Goal: Task Accomplishment & Management: Manage account settings

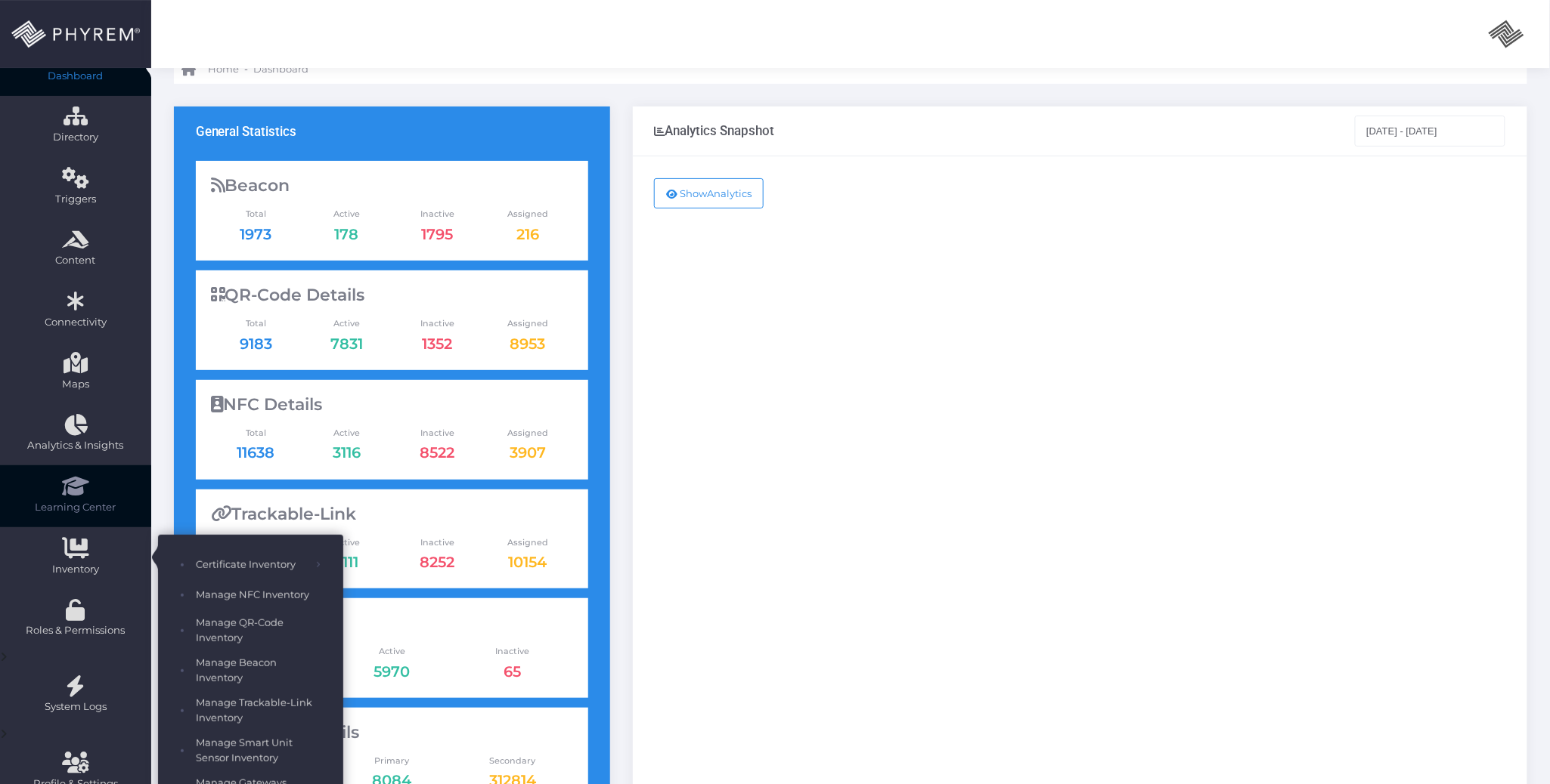
scroll to position [100, 0]
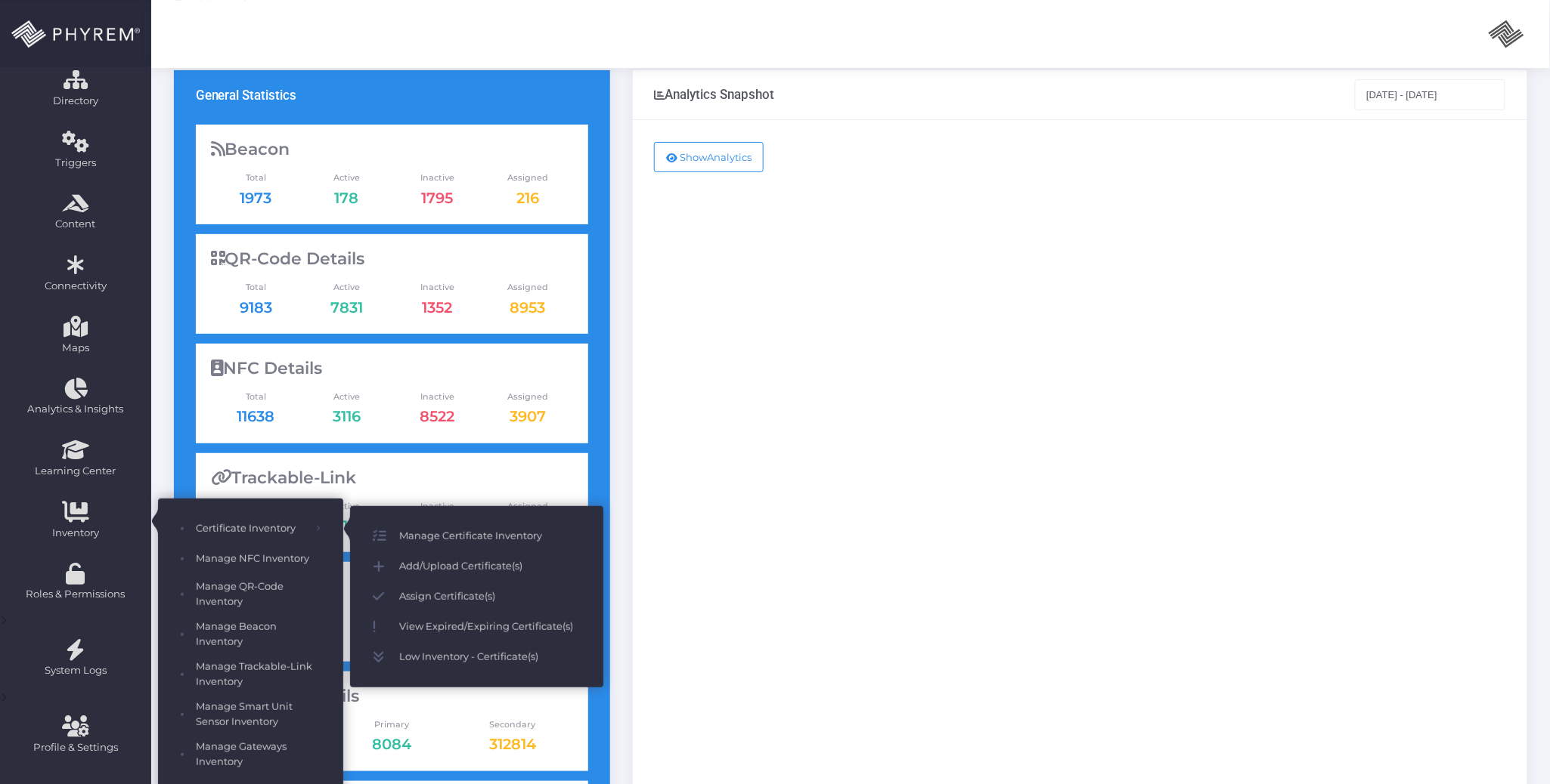
drag, startPoint x: 490, startPoint y: 528, endPoint x: 697, endPoint y: 548, distance: 208.0
click at [491, 530] on span "Manage Certificate Inventory" at bounding box center [490, 537] width 182 height 20
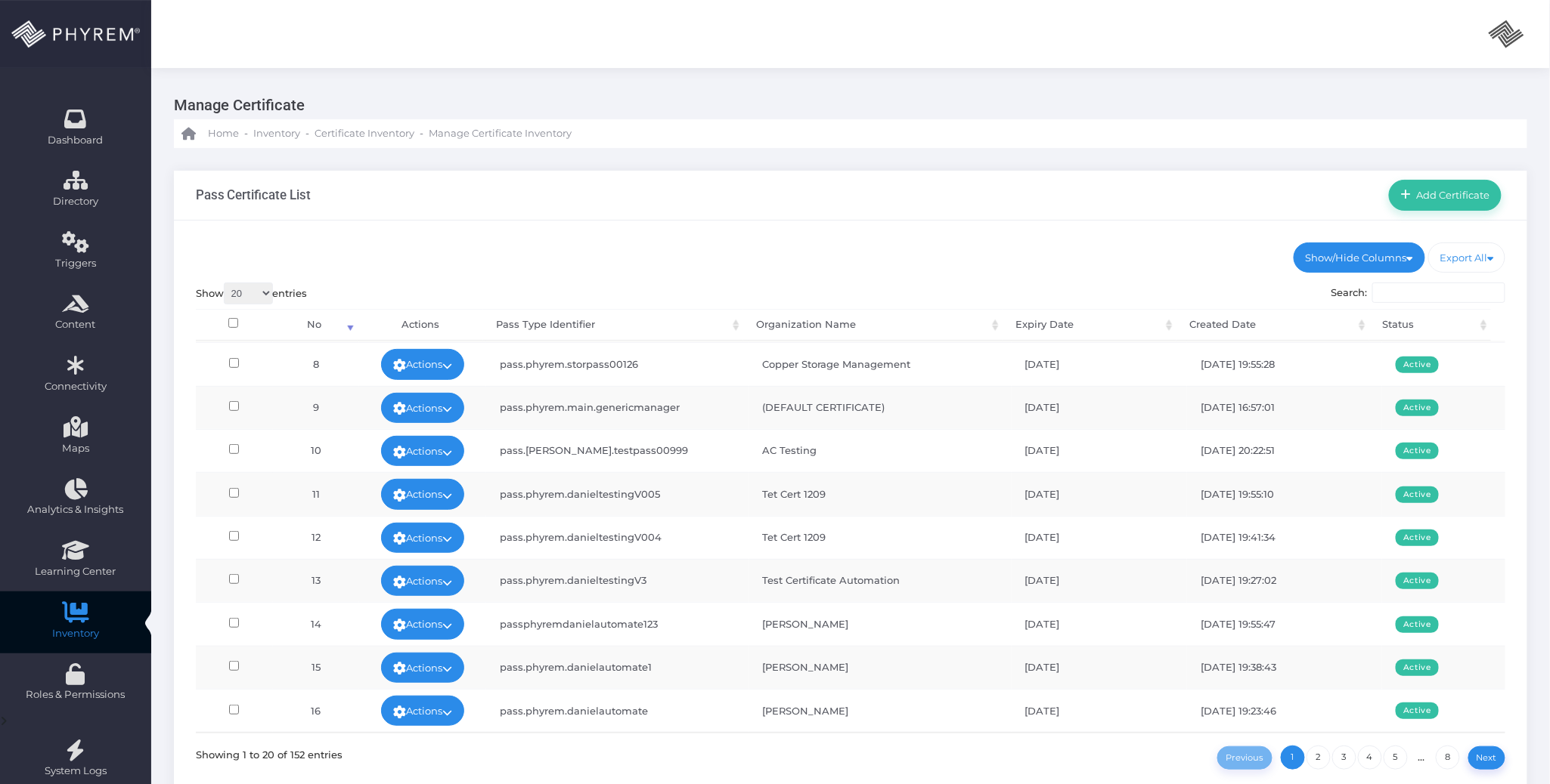
scroll to position [490, 0]
click at [1322, 751] on link "2" at bounding box center [1318, 758] width 24 height 24
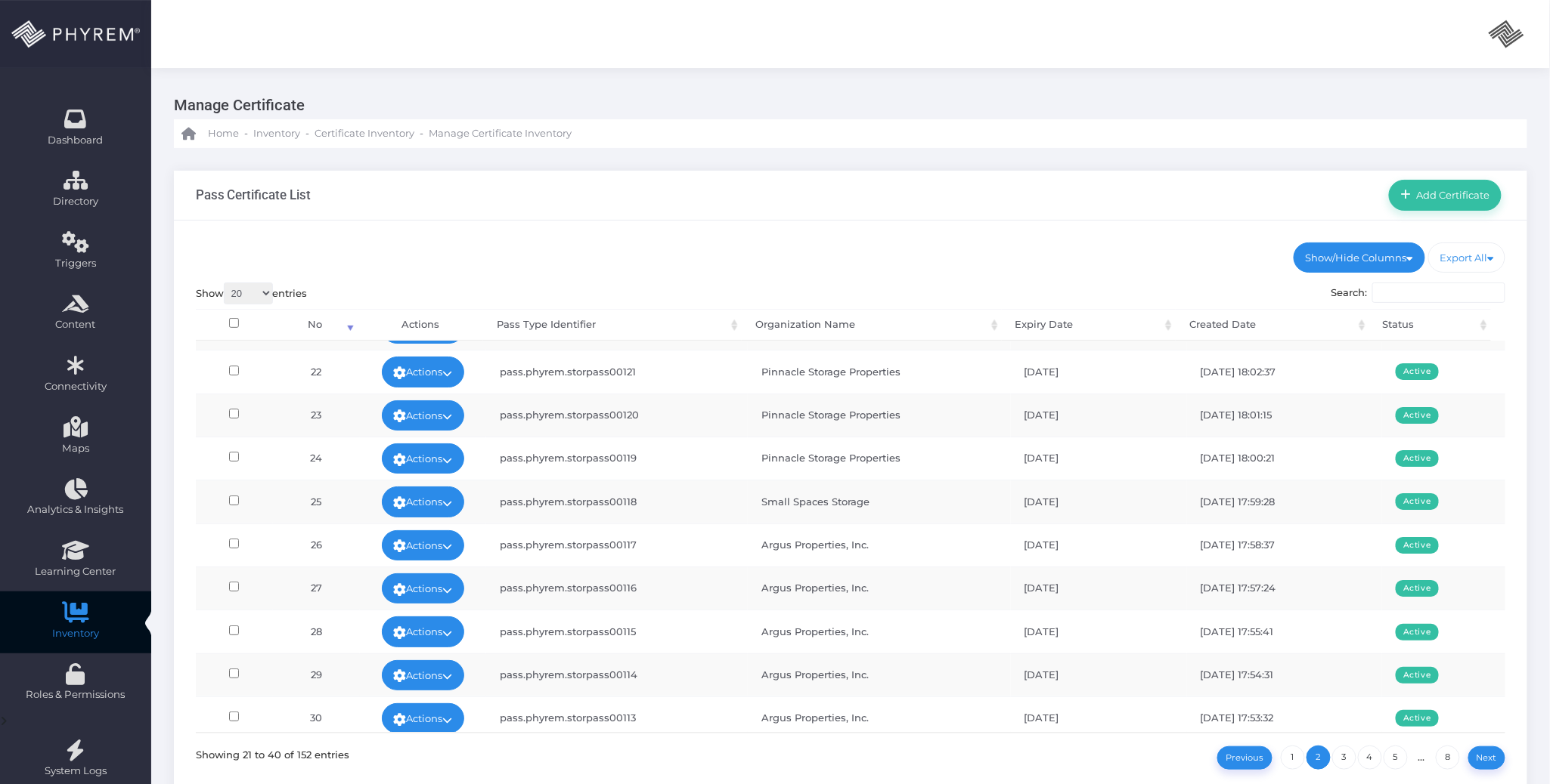
scroll to position [0, 0]
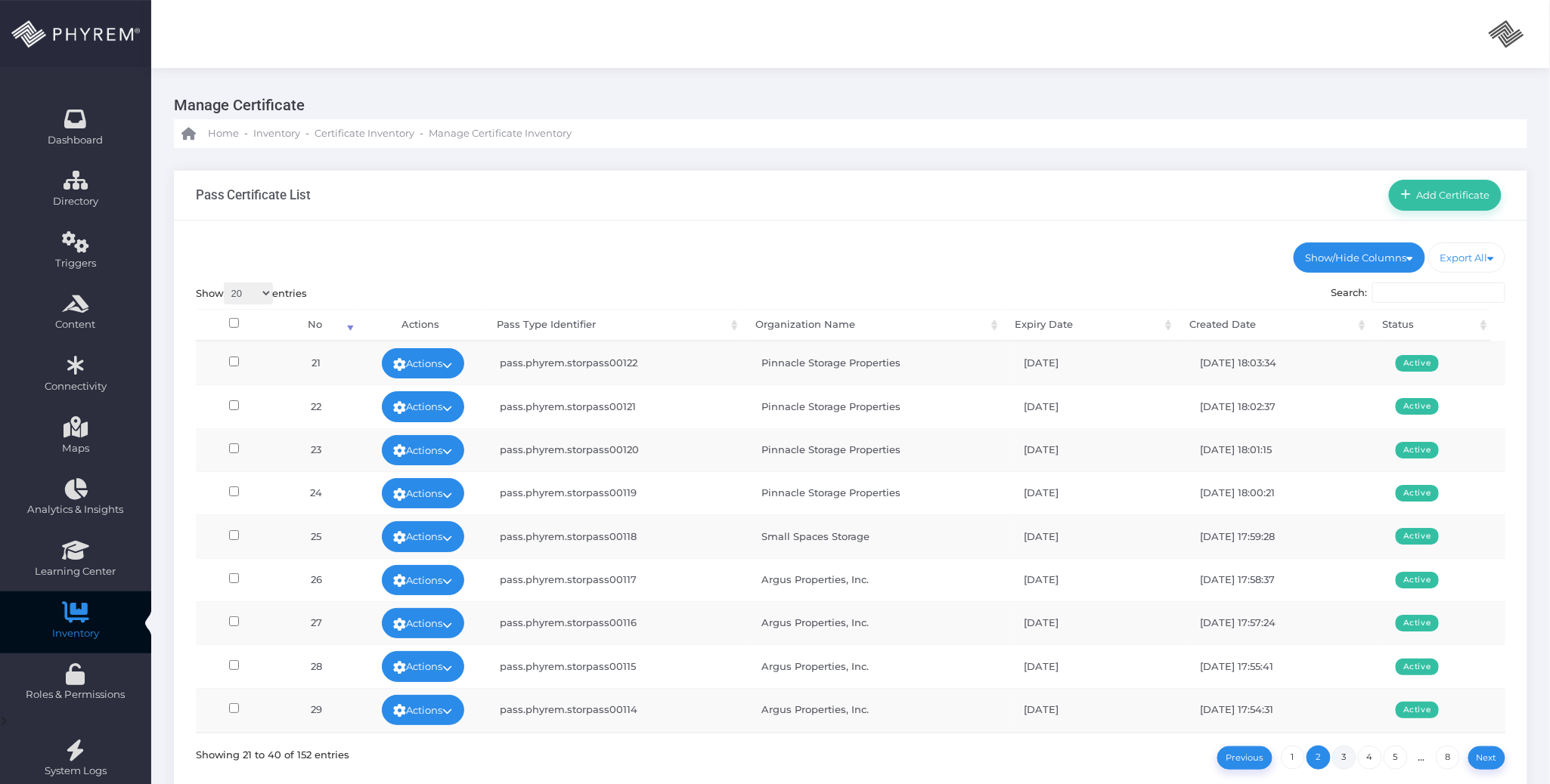
click at [1344, 756] on link "3" at bounding box center [1344, 758] width 24 height 24
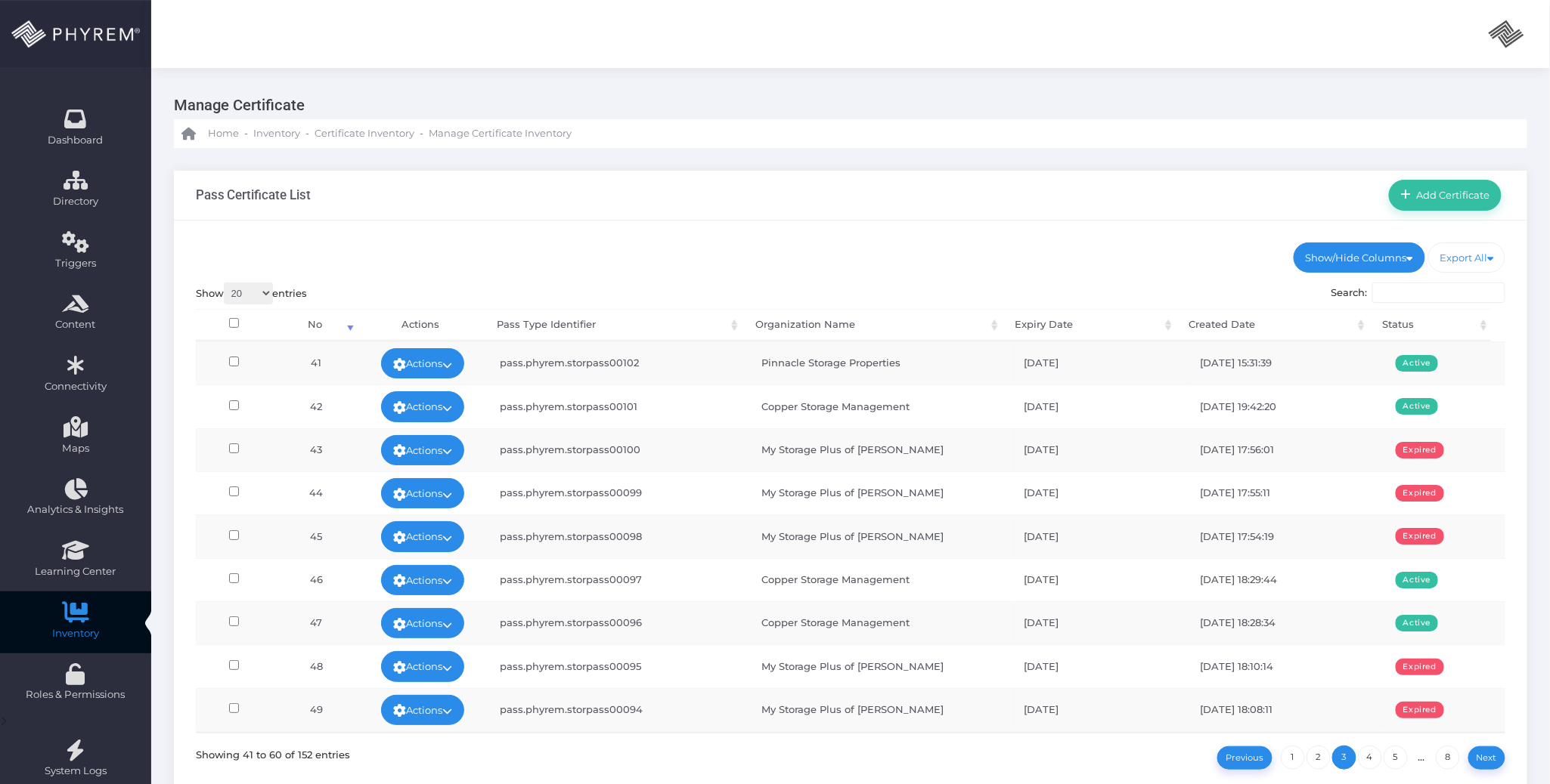
click at [1111, 459] on td "07-03-2025" at bounding box center [1099, 449] width 176 height 43
drag, startPoint x: 1104, startPoint y: 456, endPoint x: 1069, endPoint y: 456, distance: 35.0
click at [1069, 456] on td "07-03-2025" at bounding box center [1099, 449] width 176 height 43
drag, startPoint x: 1104, startPoint y: 494, endPoint x: 1093, endPoint y: 494, distance: 11.0
click at [1093, 494] on tr "44 Actions Edit Deactivate Delete Send Silent Push pass.phyrem.storpass00099 My…" at bounding box center [851, 493] width 1310 height 43
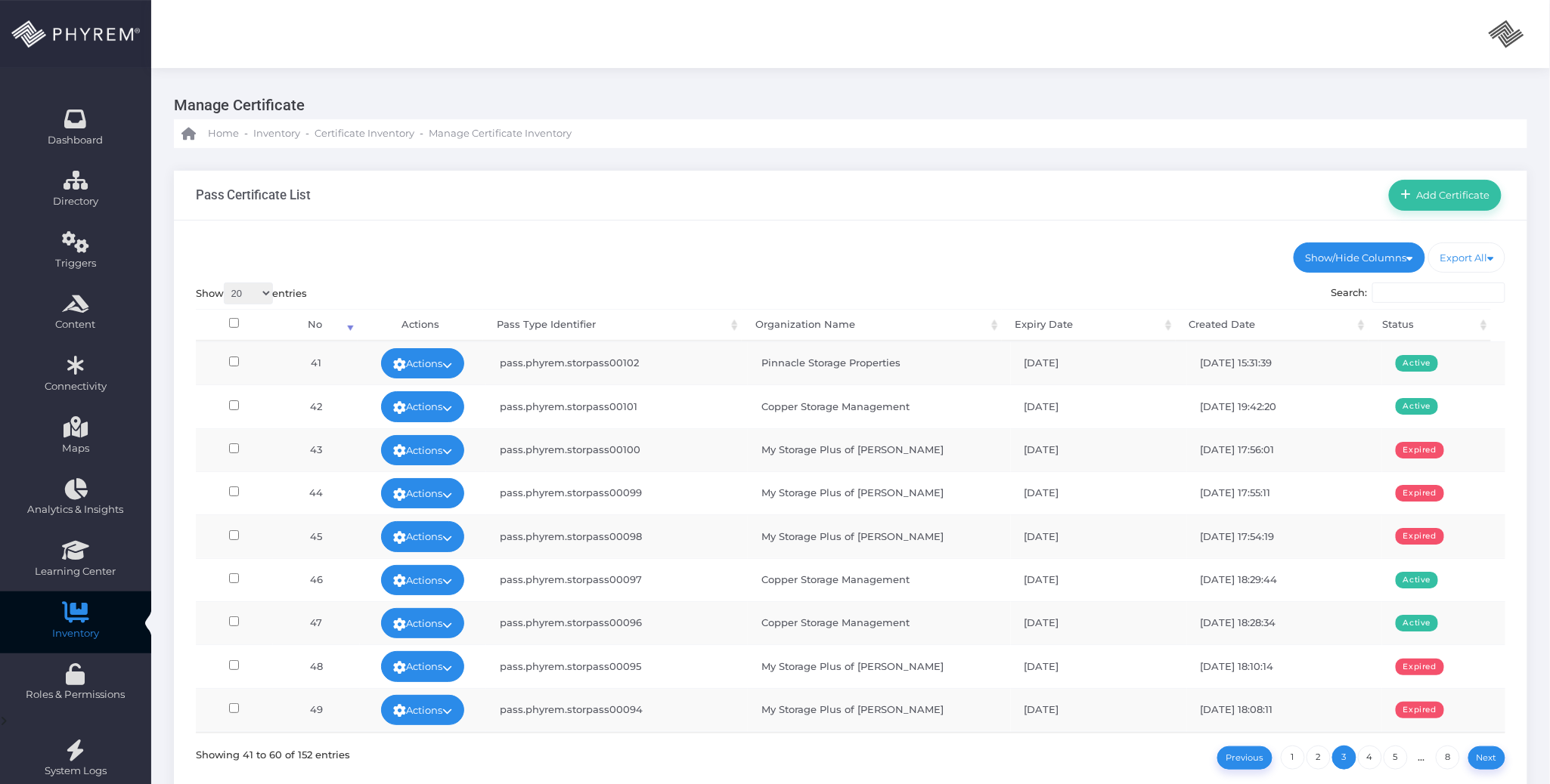
click at [1016, 540] on td "07-03-2025" at bounding box center [1099, 536] width 176 height 43
click at [1107, 581] on td "08-20-2026" at bounding box center [1099, 579] width 176 height 43
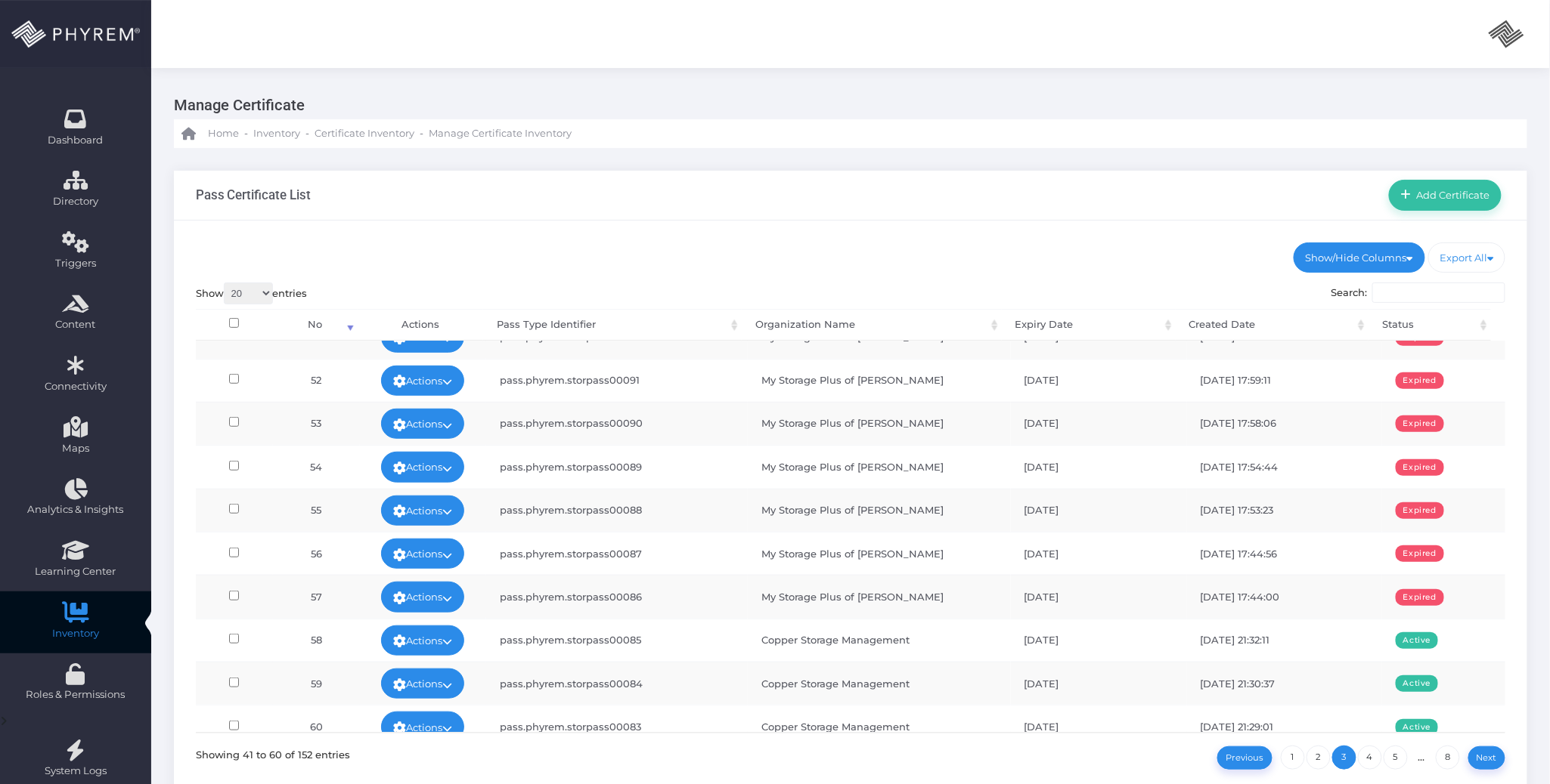
scroll to position [490, 0]
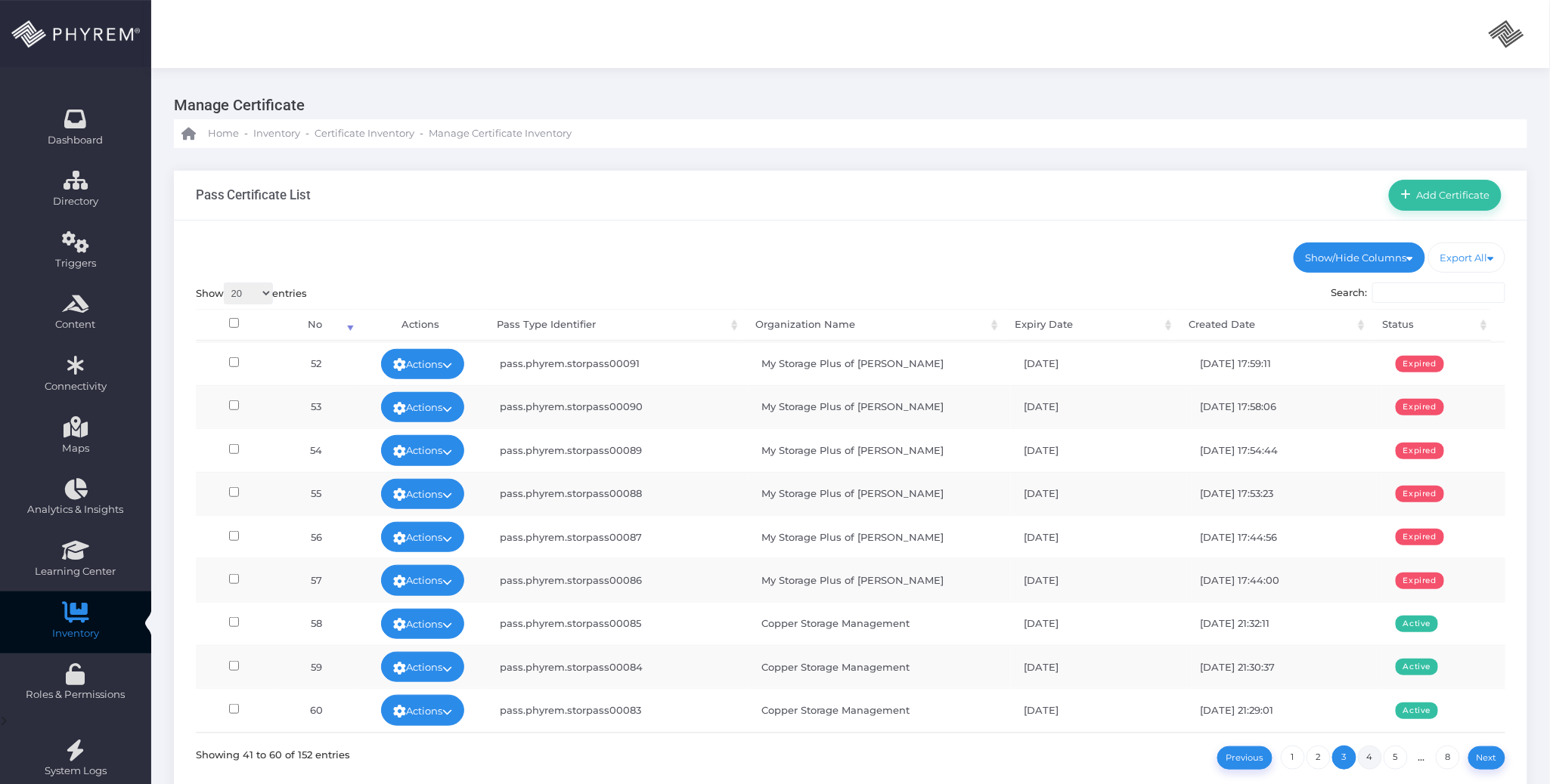
click at [1371, 759] on link "4" at bounding box center [1370, 758] width 24 height 24
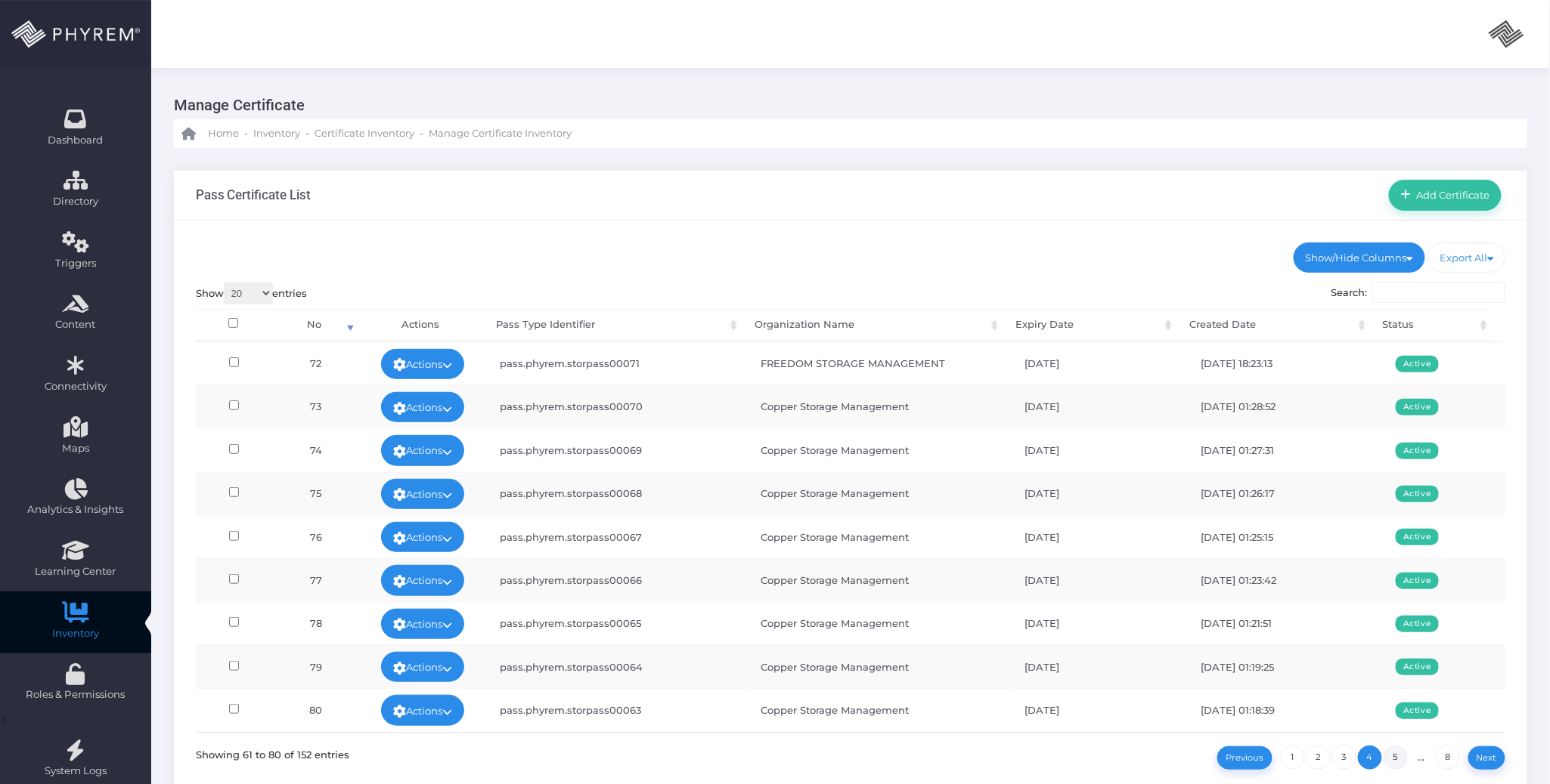
click at [1390, 754] on link "5" at bounding box center [1396, 758] width 24 height 24
click at [1397, 755] on link "6" at bounding box center [1396, 758] width 24 height 24
click at [1420, 755] on link "7" at bounding box center [1422, 758] width 24 height 24
click at [1451, 757] on link "8" at bounding box center [1448, 758] width 24 height 24
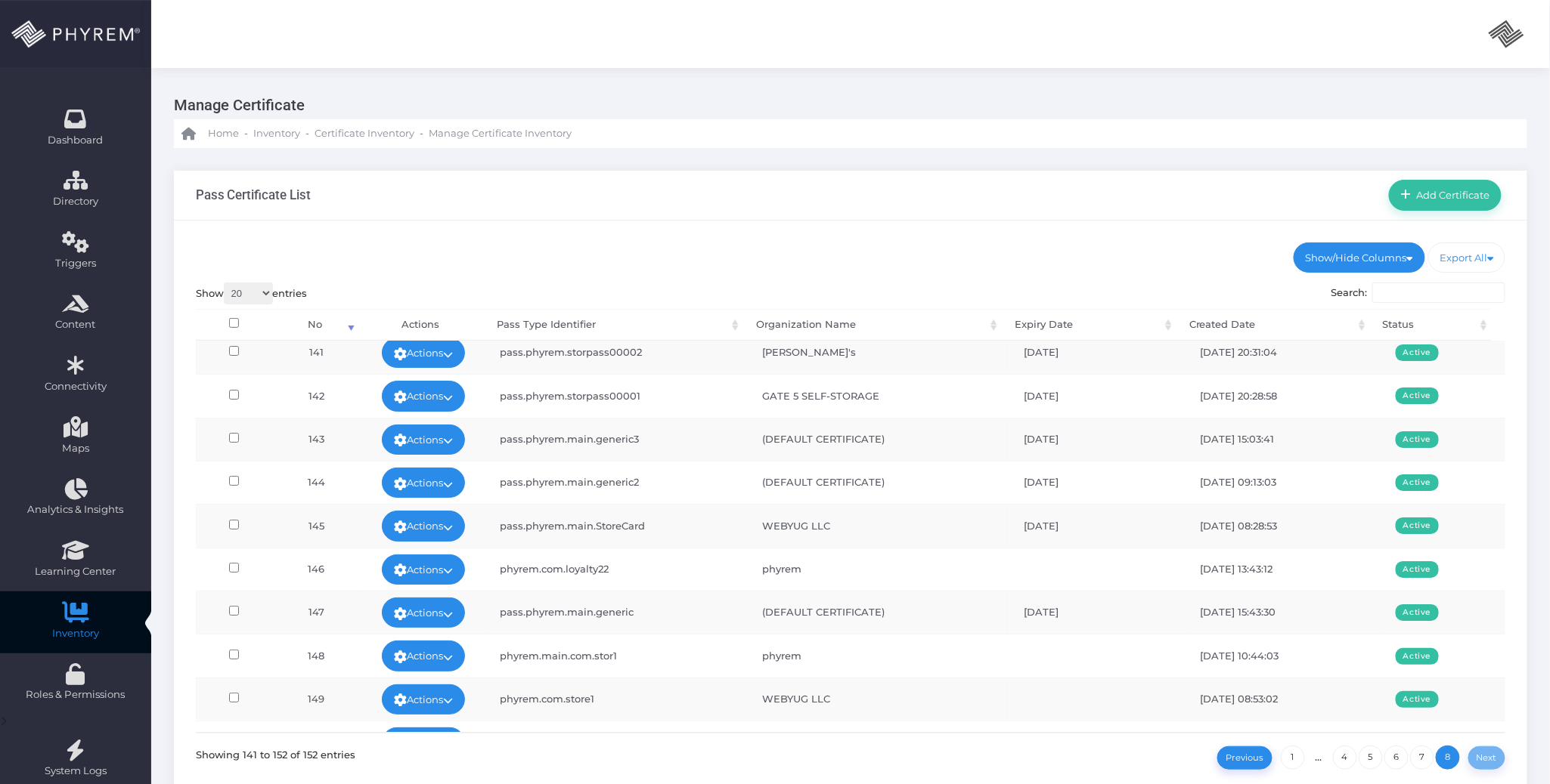
scroll to position [0, 0]
